Goal: Task Accomplishment & Management: Complete application form

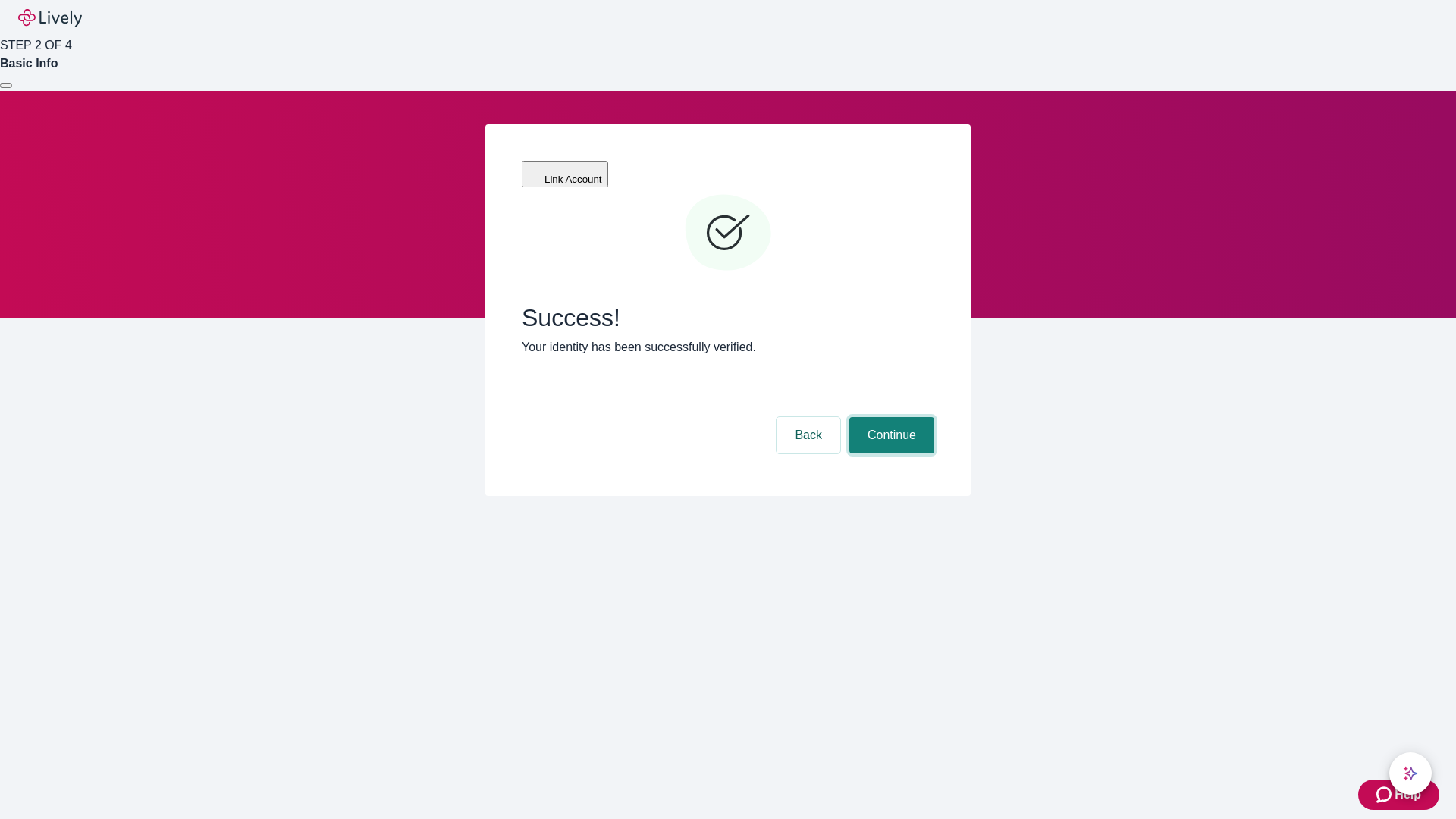
click at [890, 417] on button "Continue" at bounding box center [892, 435] width 85 height 37
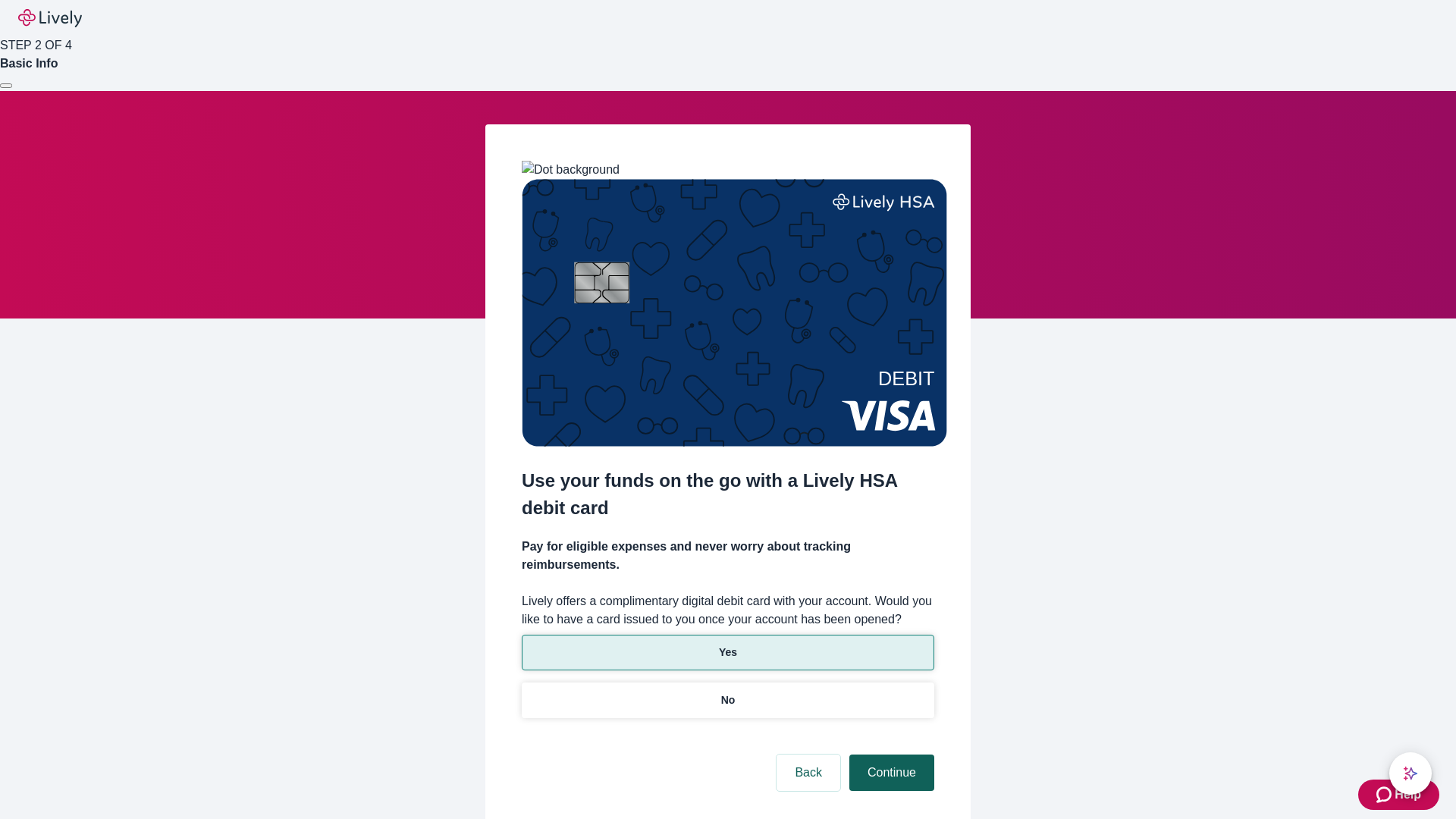
click at [728, 693] on p "No" at bounding box center [728, 700] width 15 height 16
click at [890, 755] on button "Continue" at bounding box center [892, 773] width 85 height 37
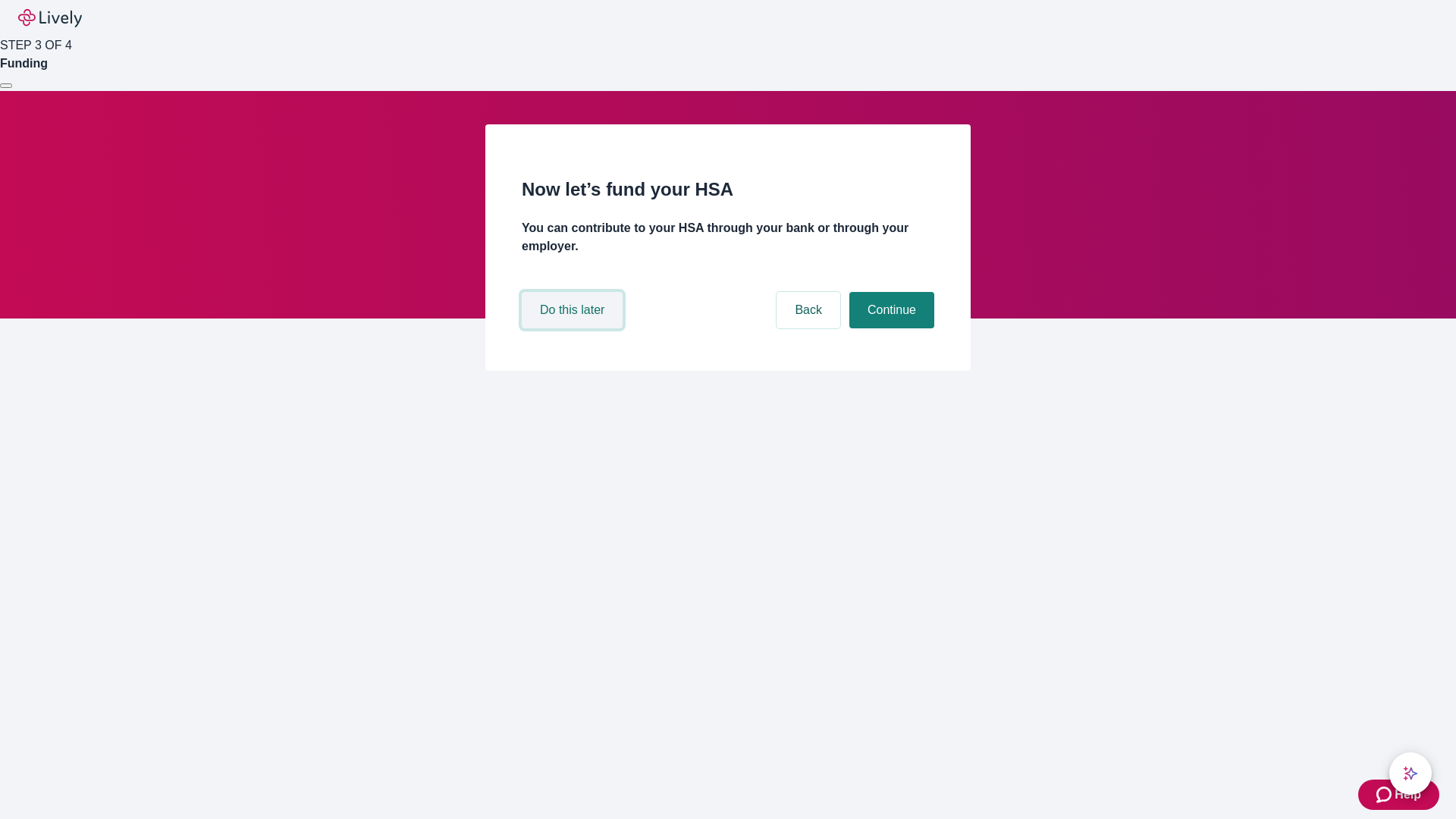
click at [575, 328] on button "Do this later" at bounding box center [572, 311] width 101 height 37
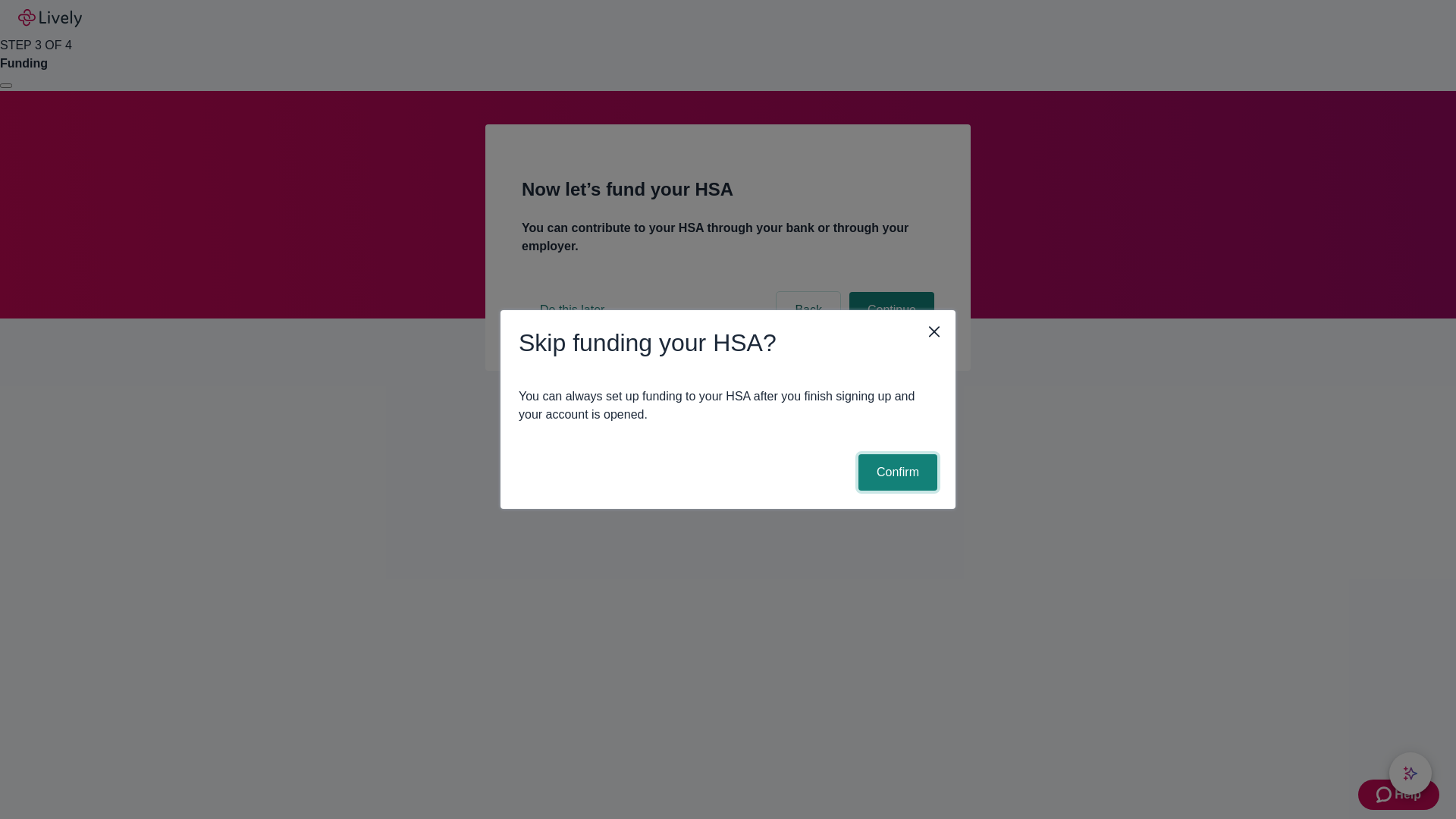
click at [895, 473] on button "Confirm" at bounding box center [898, 473] width 79 height 37
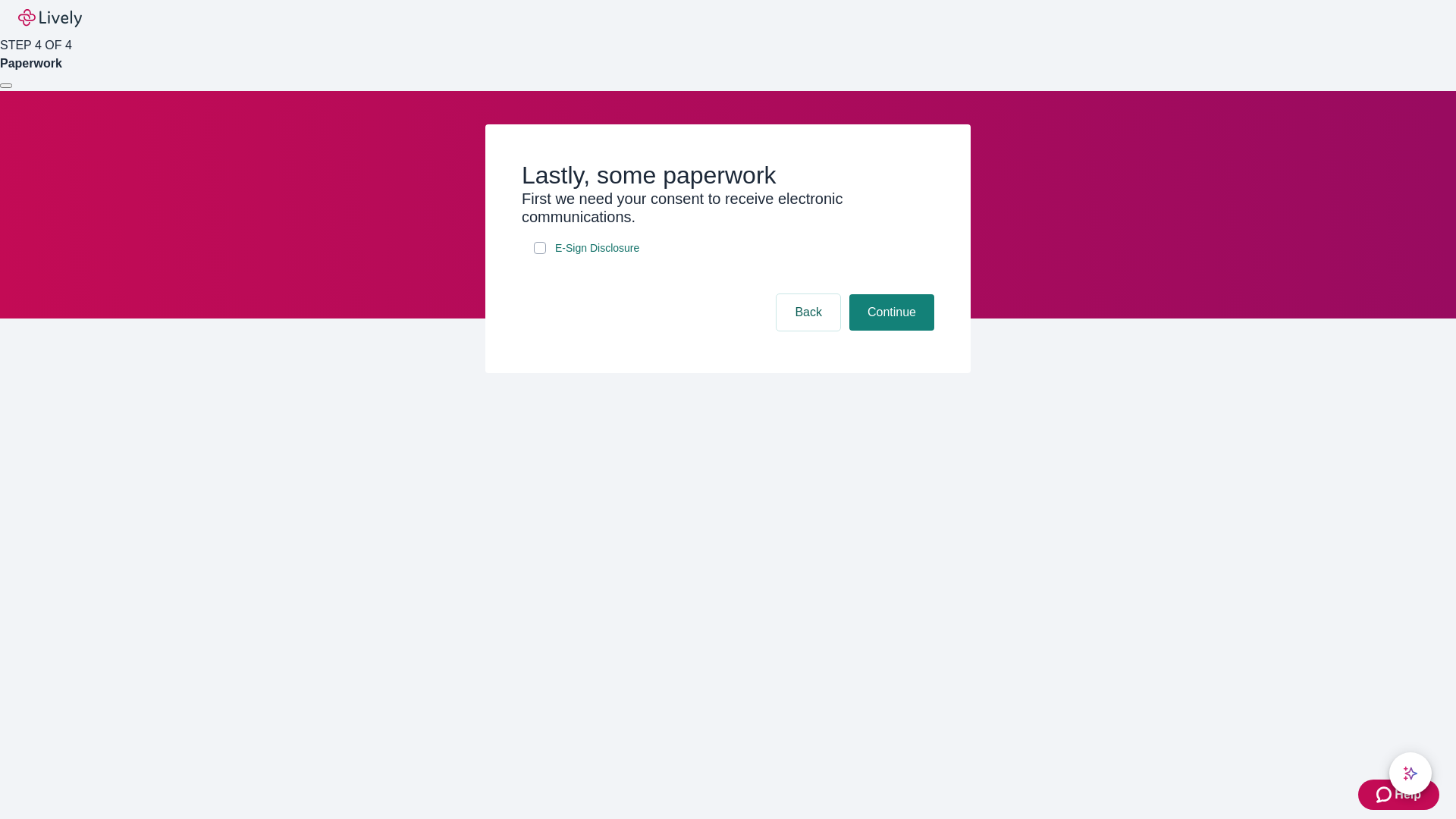
click at [540, 254] on input "E-Sign Disclosure" at bounding box center [540, 247] width 12 height 12
checkbox input "true"
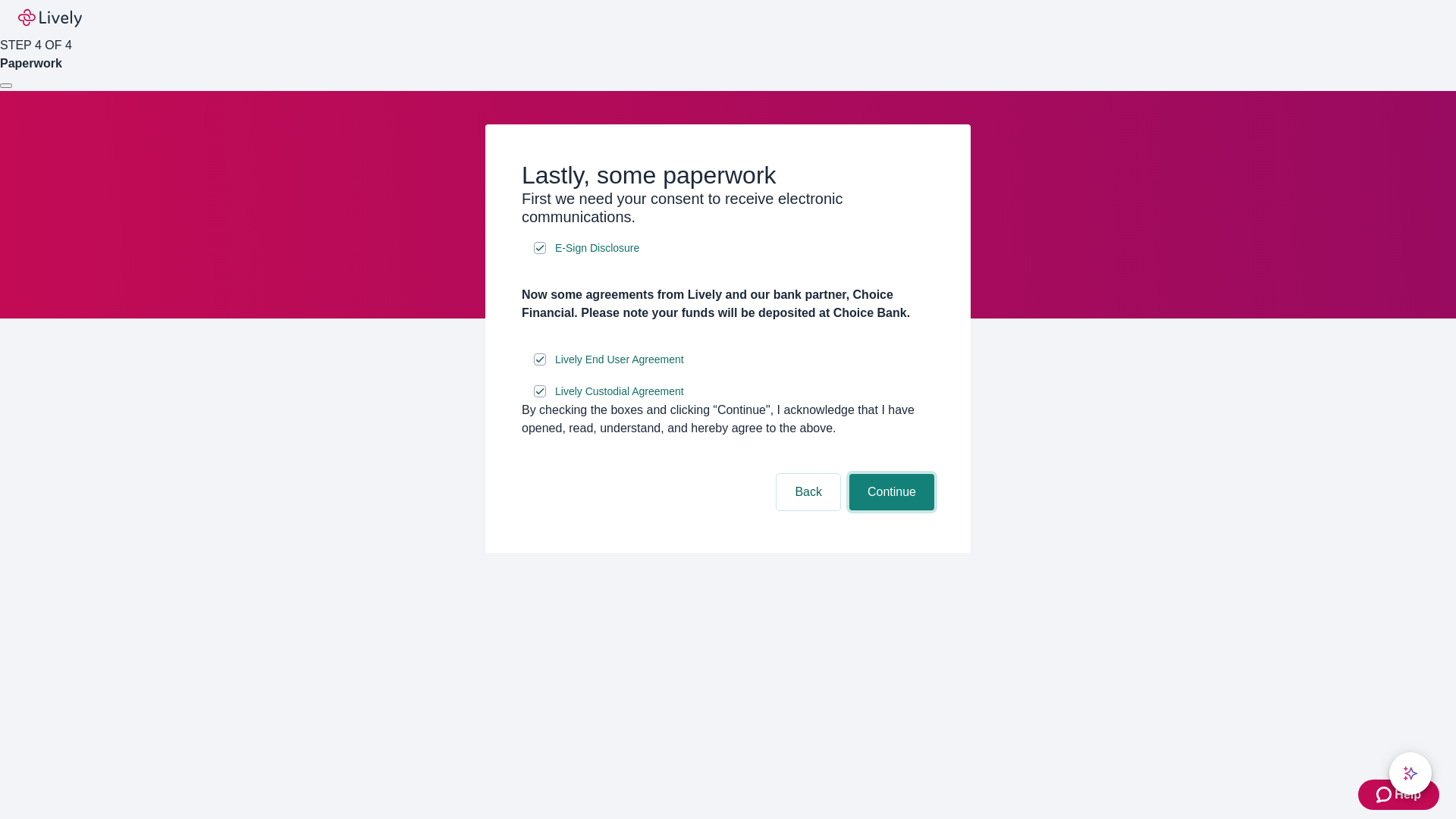
click at [890, 510] on button "Continue" at bounding box center [892, 492] width 85 height 37
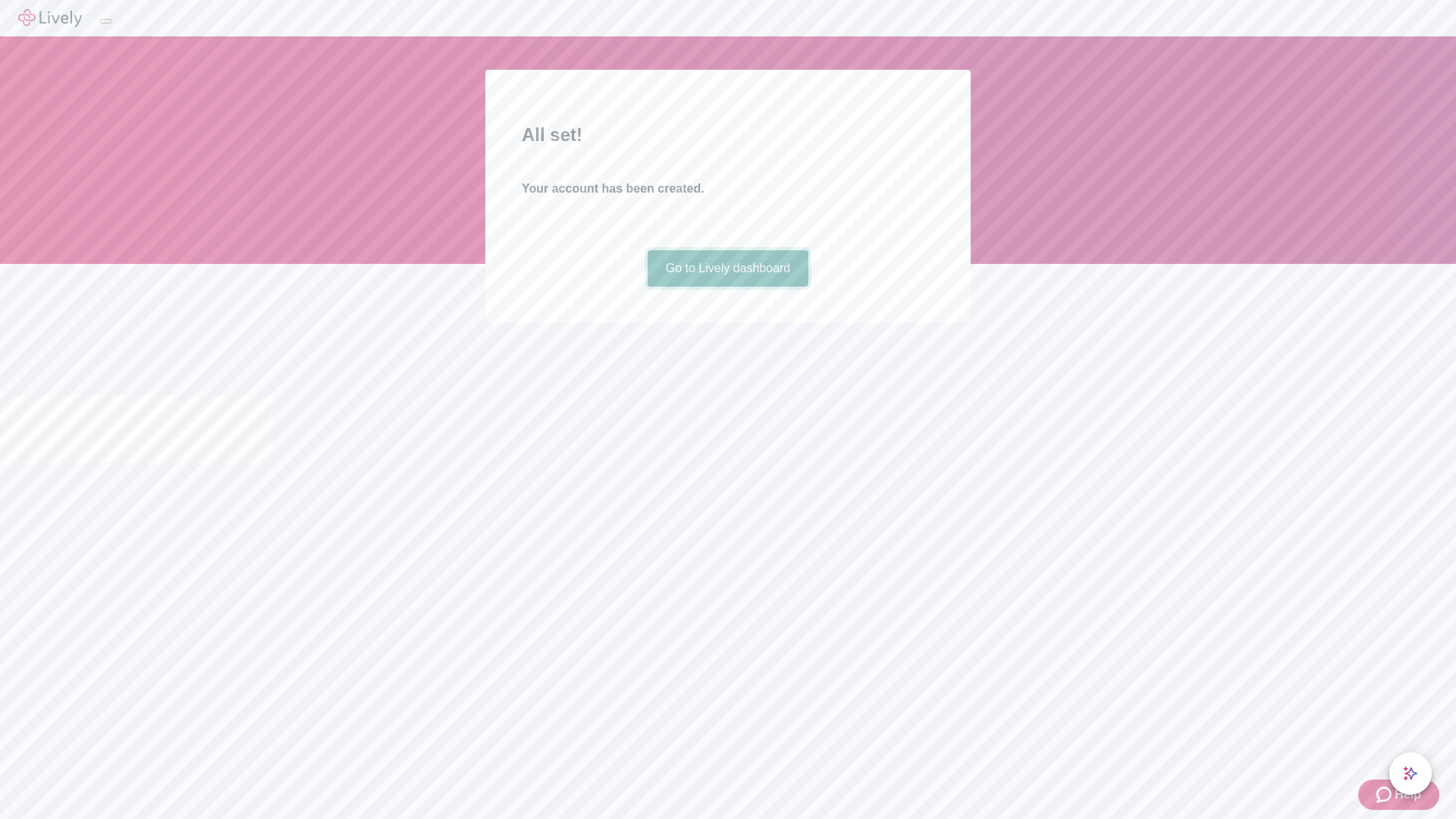
click at [728, 287] on link "Go to Lively dashboard" at bounding box center [728, 268] width 161 height 37
